Goal: Information Seeking & Learning: Learn about a topic

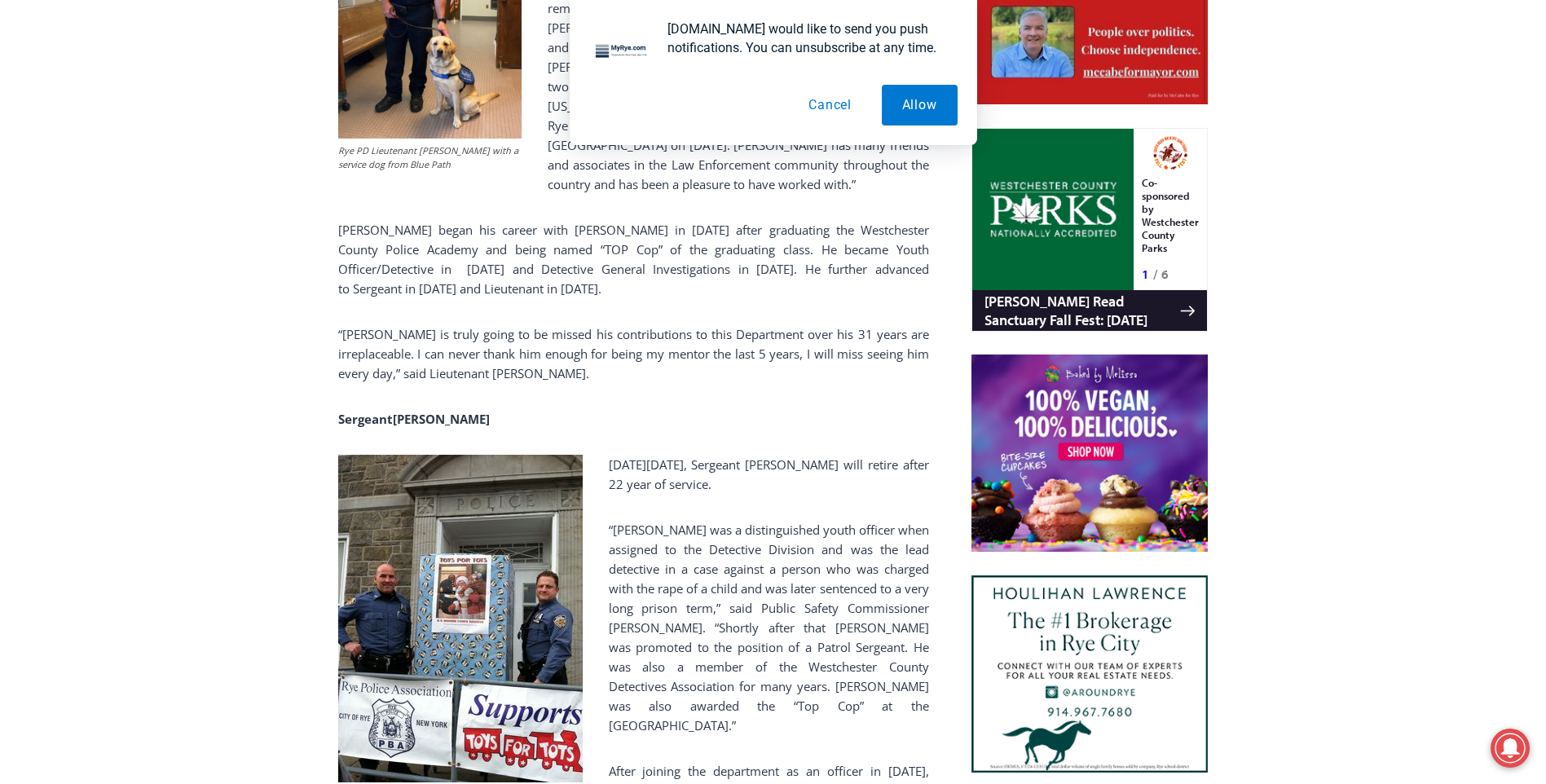
scroll to position [977, 0]
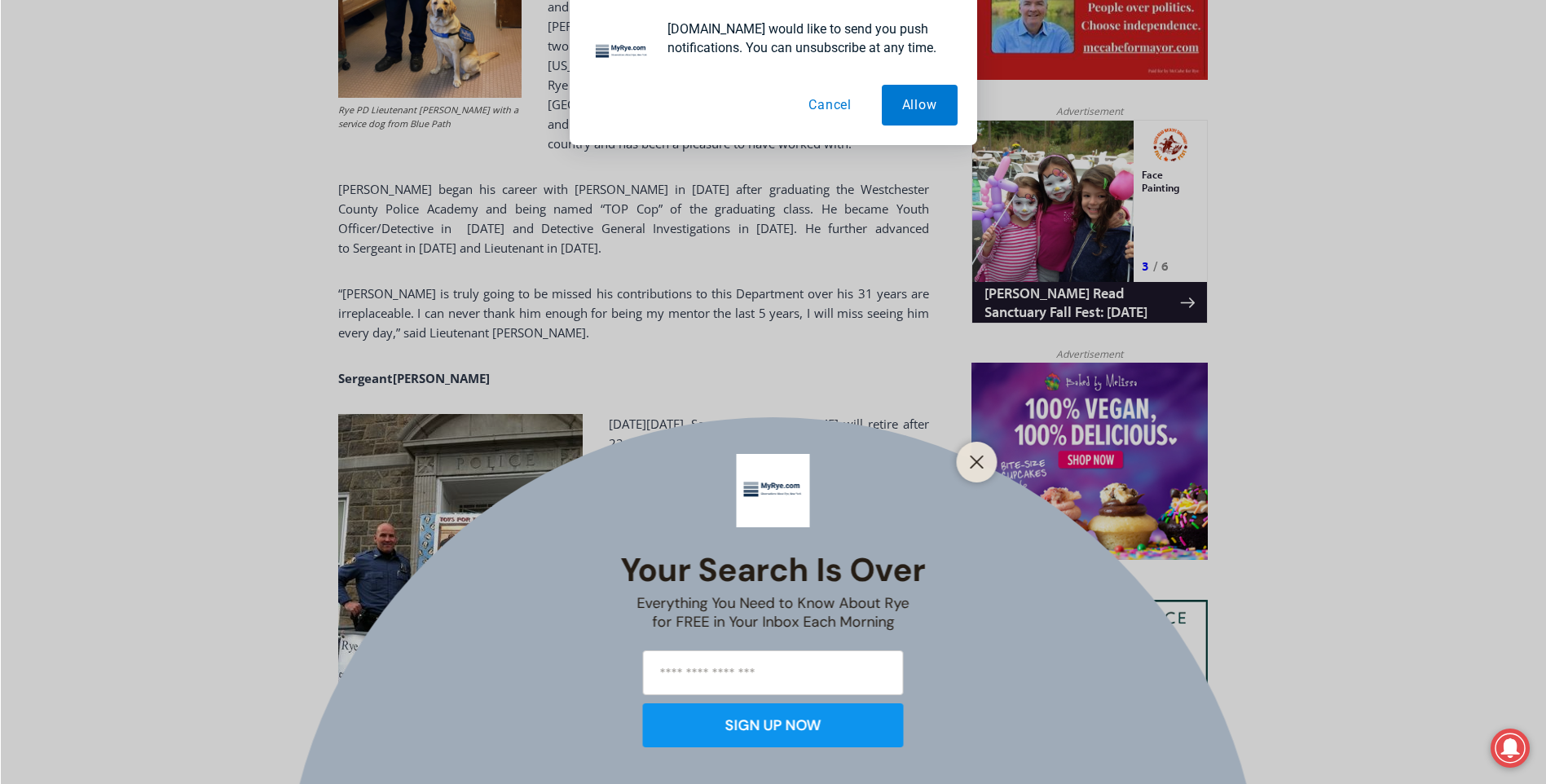
drag, startPoint x: 974, startPoint y: 466, endPoint x: 893, endPoint y: 483, distance: 82.8
click at [974, 466] on line "Close" at bounding box center [976, 461] width 11 height 11
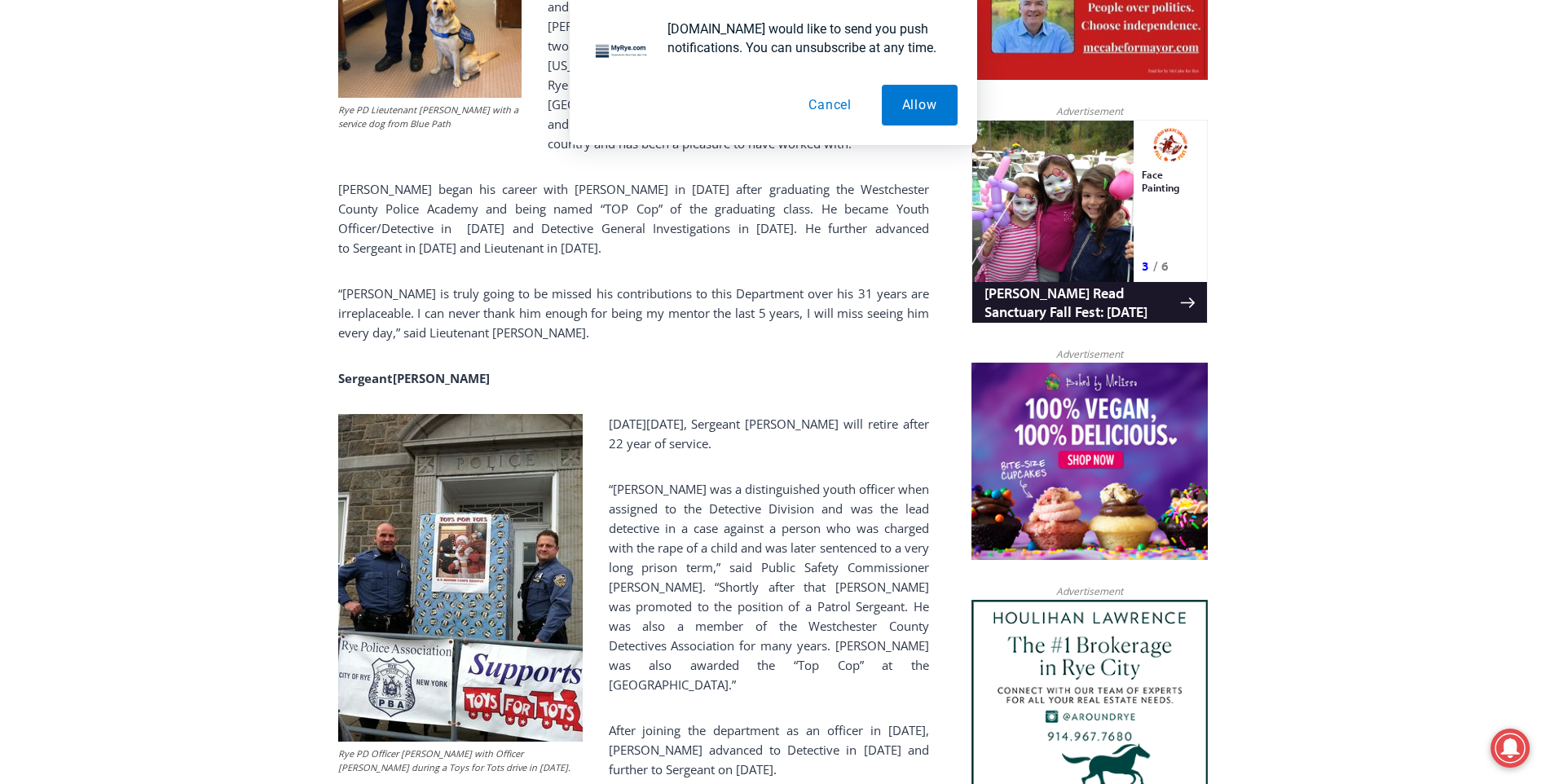
click at [380, 515] on img at bounding box center [461, 577] width 244 height 328
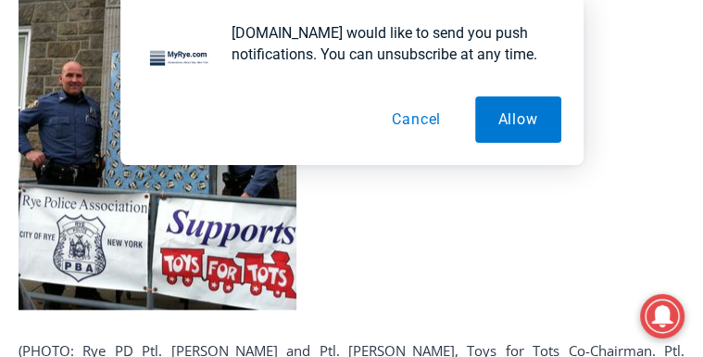
scroll to position [1114, 0]
